Goal: Information Seeking & Learning: Learn about a topic

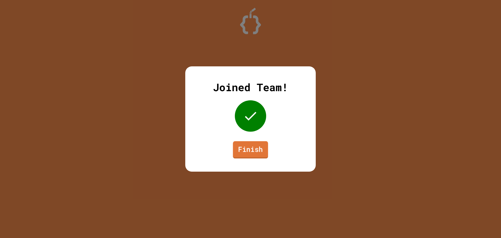
click at [261, 145] on link "Finish" at bounding box center [250, 149] width 35 height 17
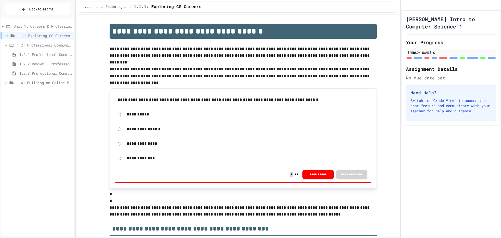
click at [35, 54] on span "1.2.1 Professional Communication" at bounding box center [45, 54] width 53 height 5
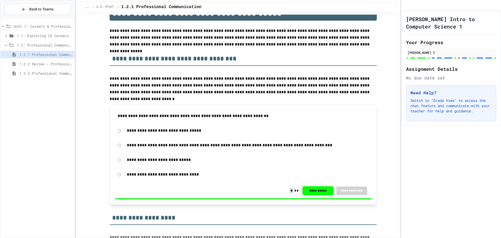
scroll to position [52, 0]
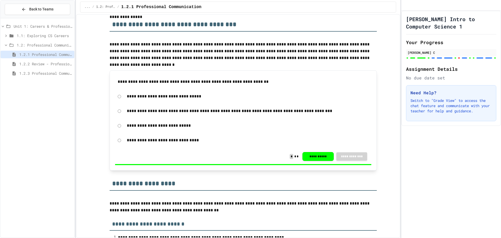
click at [11, 47] on icon at bounding box center [11, 45] width 6 height 5
click at [15, 61] on div "Unit 1: Careers & Professionalism 1.1: Exploring CS Careers 1.2: Professional C…" at bounding box center [38, 127] width 74 height 215
click at [10, 37] on icon at bounding box center [12, 35] width 4 height 3
click at [38, 22] on div "Unit 1: Careers & Professionalism" at bounding box center [38, 26] width 74 height 8
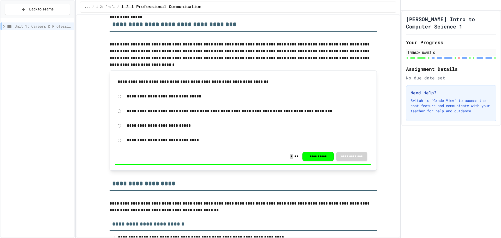
click at [30, 25] on span "Unit 1: Careers & Professionalism" at bounding box center [44, 26] width 58 height 5
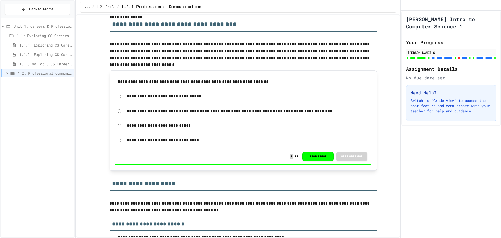
click at [46, 32] on div "1.1: Exploring CS Careers" at bounding box center [38, 36] width 74 height 8
click at [45, 41] on div "1.1.1: Exploring CS Careers" at bounding box center [38, 45] width 74 height 8
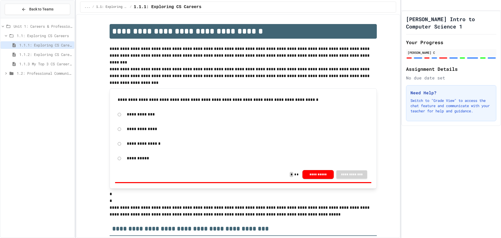
click at [62, 56] on span "1.1.2: Exploring CS Careers - Review" at bounding box center [45, 54] width 53 height 5
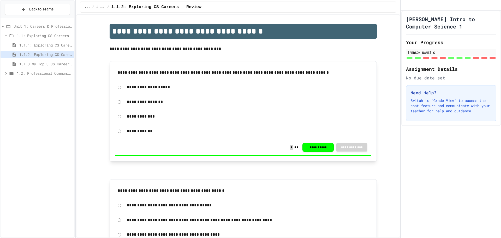
click at [51, 72] on span "1.2: Professional Communication" at bounding box center [45, 73] width 56 height 5
click at [55, 78] on div "1.2: Professional Communication" at bounding box center [38, 73] width 74 height 9
click at [57, 79] on div "1.2.1 Professional Communication" at bounding box center [38, 83] width 74 height 8
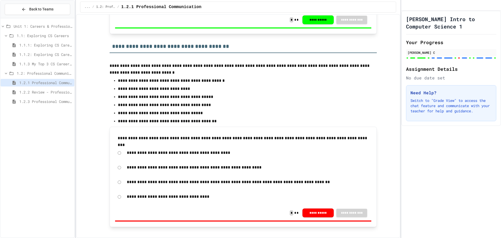
scroll to position [1541, 0]
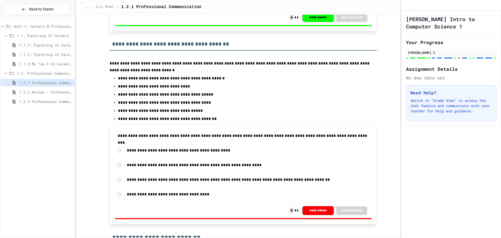
click at [30, 84] on span "1.2.1 Professional Communication" at bounding box center [45, 82] width 53 height 5
click at [29, 90] on span "1.2.2 Review - Professional Communication" at bounding box center [45, 91] width 53 height 5
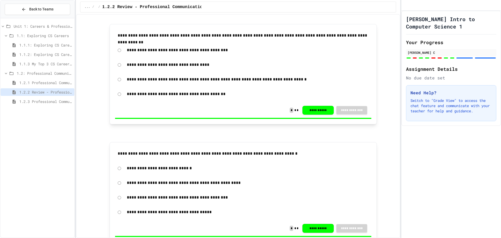
scroll to position [261, 0]
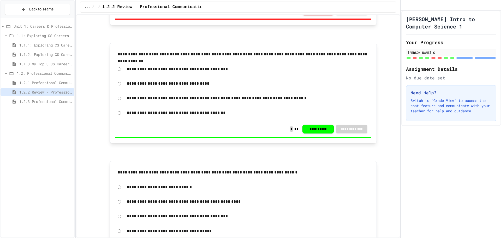
click at [45, 79] on div "1.2.1 Professional Communication" at bounding box center [38, 83] width 74 height 8
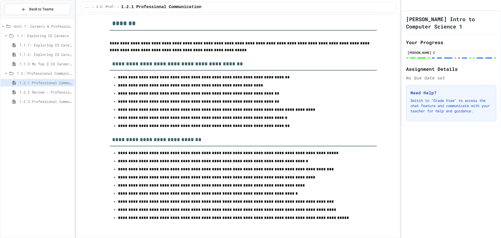
scroll to position [2891, 0]
click at [58, 95] on span "1.2.2 Review - Professional Communication" at bounding box center [45, 91] width 53 height 5
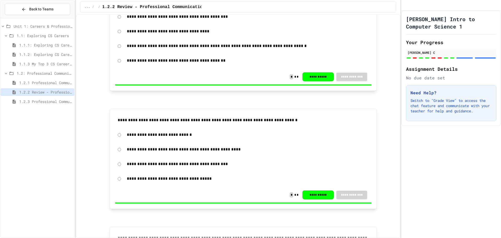
scroll to position [1007, 0]
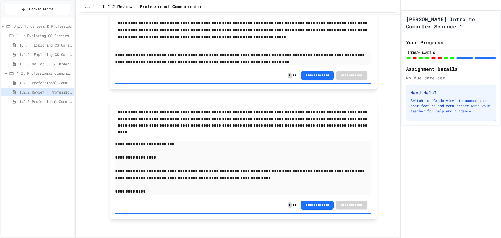
click at [36, 98] on div "1.2.3 Professional Communication Challenge" at bounding box center [38, 102] width 74 height 8
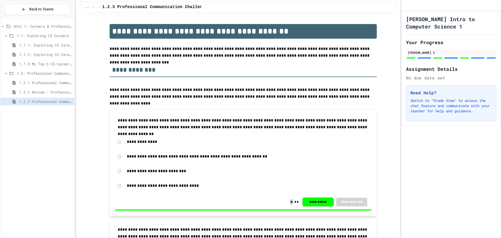
click at [51, 42] on span "1.1.1: Exploring CS Careers" at bounding box center [45, 44] width 53 height 5
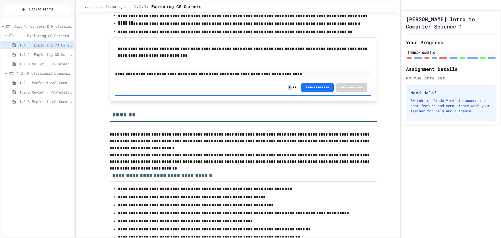
scroll to position [1848, 0]
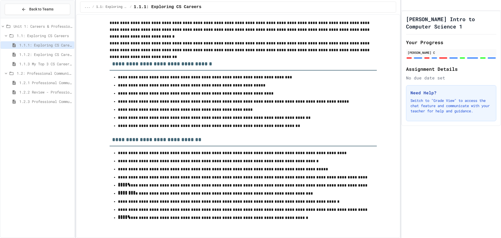
click at [56, 57] on span "1.1.2: Exploring CS Careers - Review" at bounding box center [45, 54] width 53 height 5
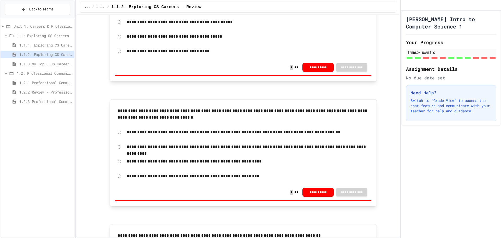
scroll to position [1143, 0]
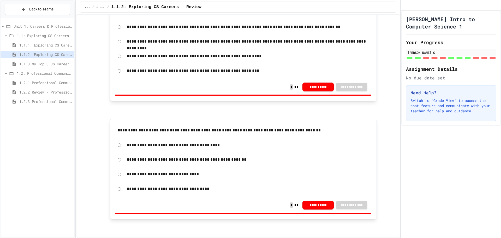
click at [55, 63] on span "1.1.3 My Top 3 CS Careers!" at bounding box center [45, 63] width 53 height 5
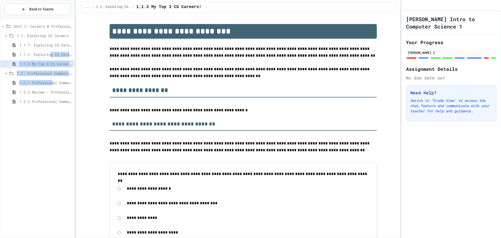
drag, startPoint x: 55, startPoint y: 66, endPoint x: 54, endPoint y: 88, distance: 22.2
click at [54, 88] on div "Unit 1: Careers & Professionalism 1.1: Exploring CS Careers 1.1.1: Exploring CS…" at bounding box center [38, 64] width 74 height 89
drag, startPoint x: 54, startPoint y: 131, endPoint x: 41, endPoint y: 56, distance: 75.8
click at [54, 131] on div "Unit 1: Careers & Professionalism 1.1: Exploring CS Careers 1.1.1: Exploring CS…" at bounding box center [38, 127] width 74 height 215
click at [51, 85] on span "1.2.1 Professional Communication" at bounding box center [45, 82] width 53 height 5
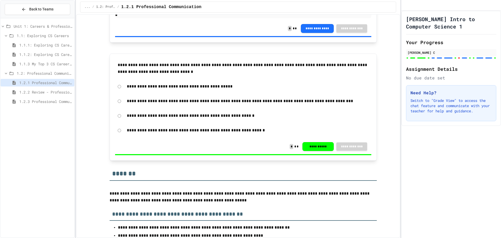
scroll to position [2891, 0]
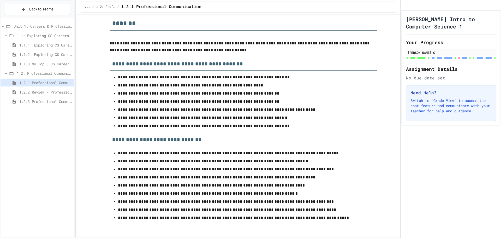
click at [13, 71] on div "1.2: Professional Communication" at bounding box center [38, 73] width 74 height 8
click at [23, 43] on span "1.1.1: Exploring CS Careers" at bounding box center [45, 44] width 53 height 5
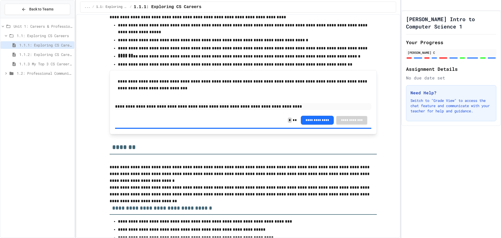
scroll to position [1848, 0]
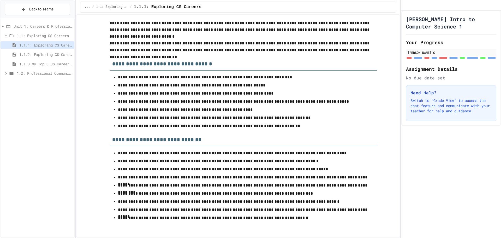
click at [61, 54] on span "1.1.2: Exploring CS Careers - Review" at bounding box center [45, 54] width 53 height 5
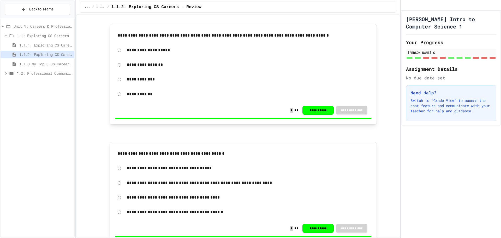
scroll to position [78, 0]
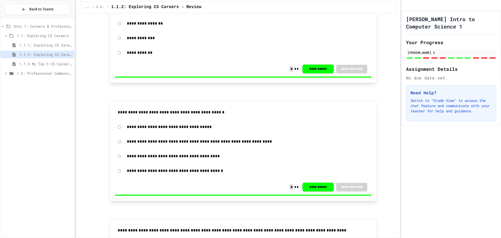
click at [54, 46] on span "1.1.1: Exploring CS Careers" at bounding box center [45, 44] width 53 height 5
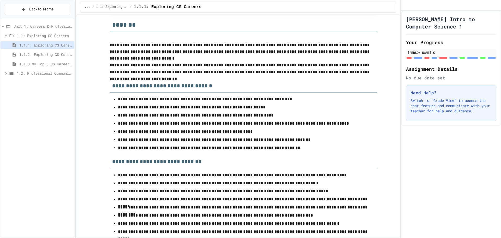
scroll to position [1848, 0]
